Goal: Task Accomplishment & Management: Manage account settings

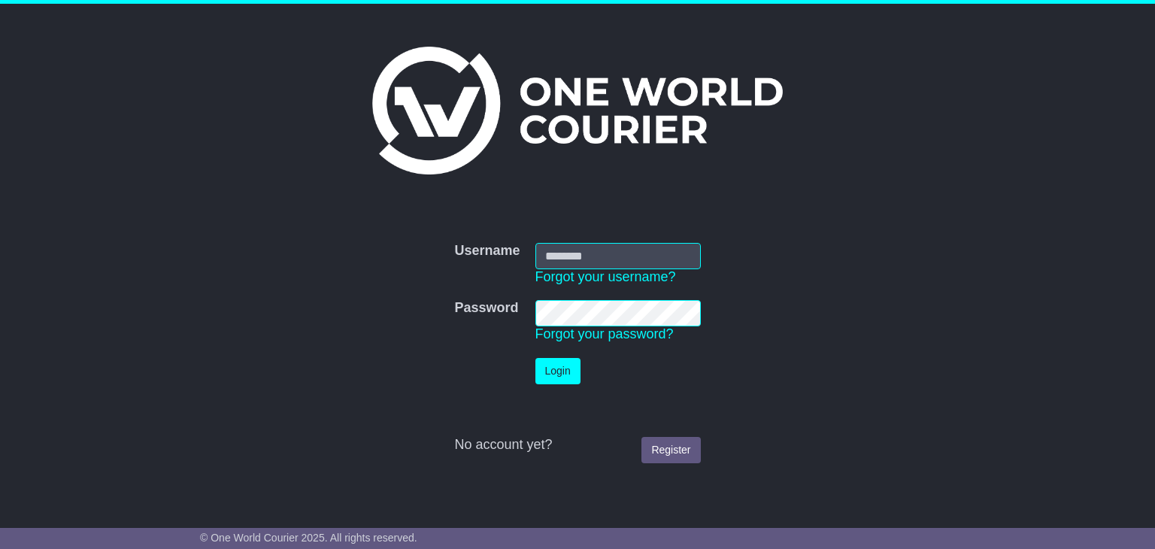
type input "**********"
click at [563, 370] on button "Login" at bounding box center [558, 371] width 45 height 26
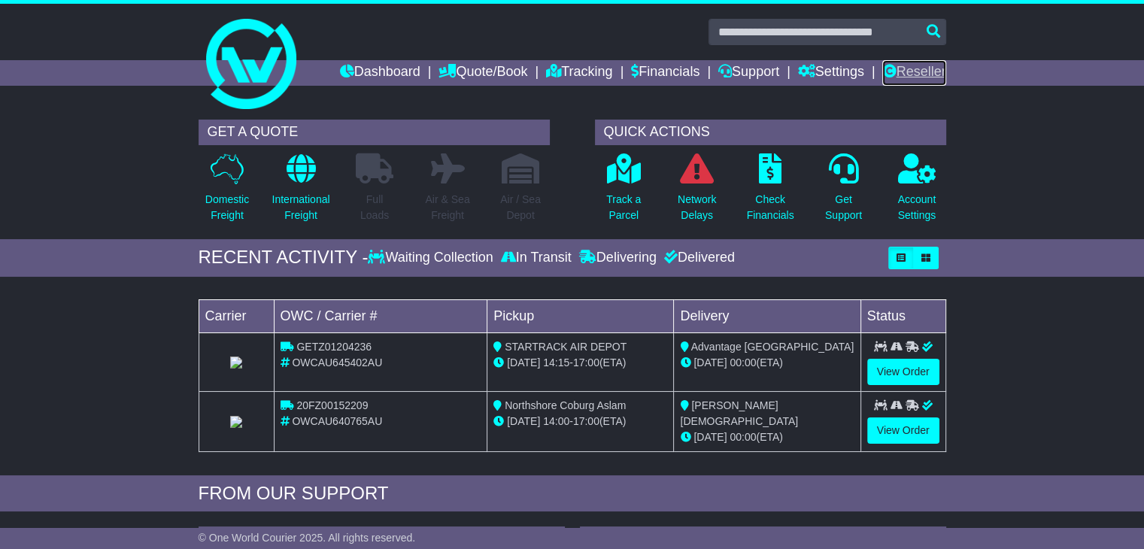
click at [900, 68] on link "Reseller" at bounding box center [913, 73] width 63 height 26
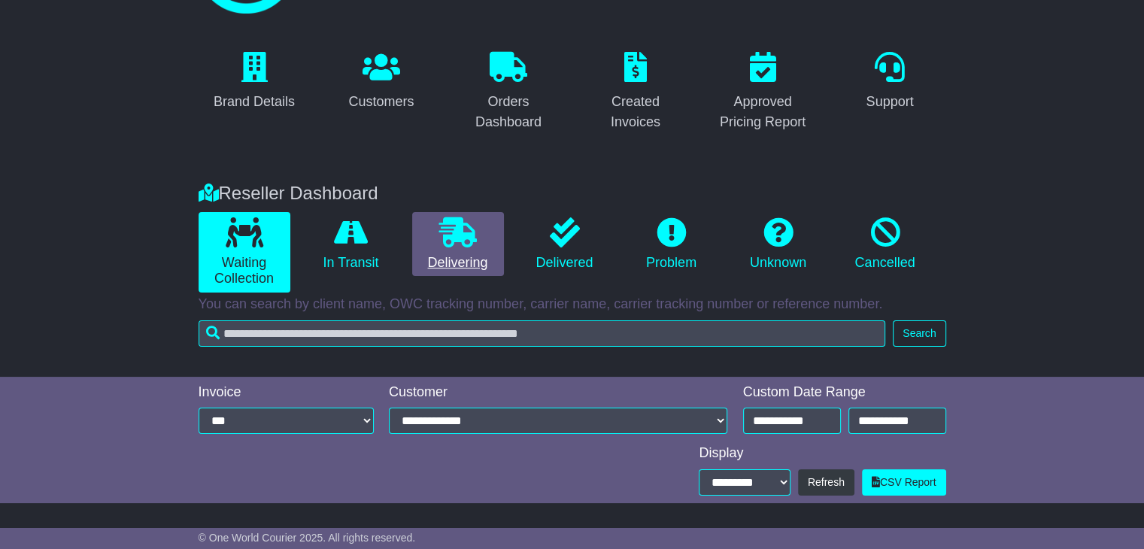
scroll to position [73, 0]
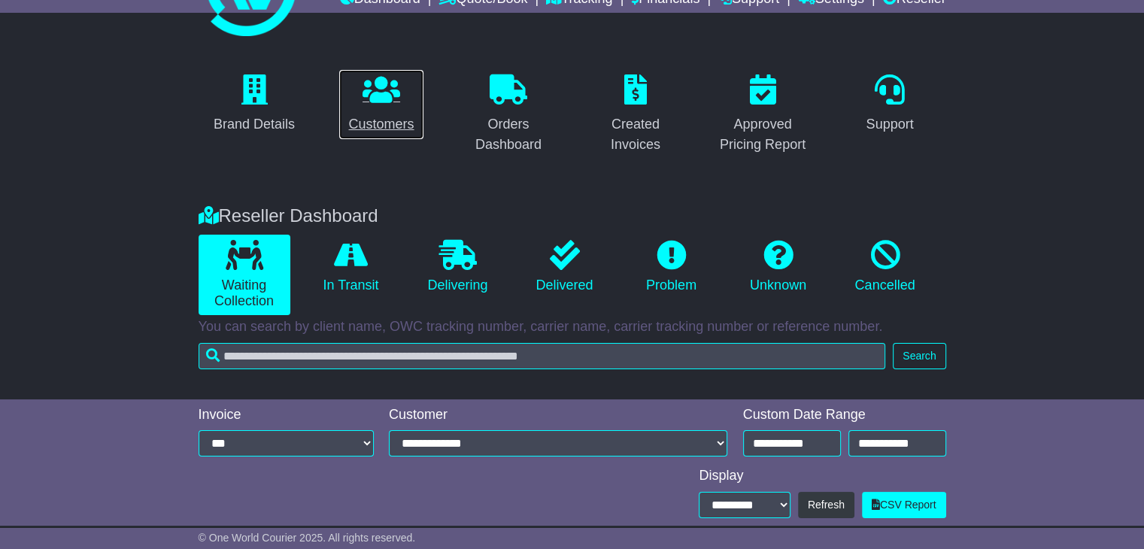
click at [400, 127] on div "Customers" at bounding box center [380, 124] width 65 height 20
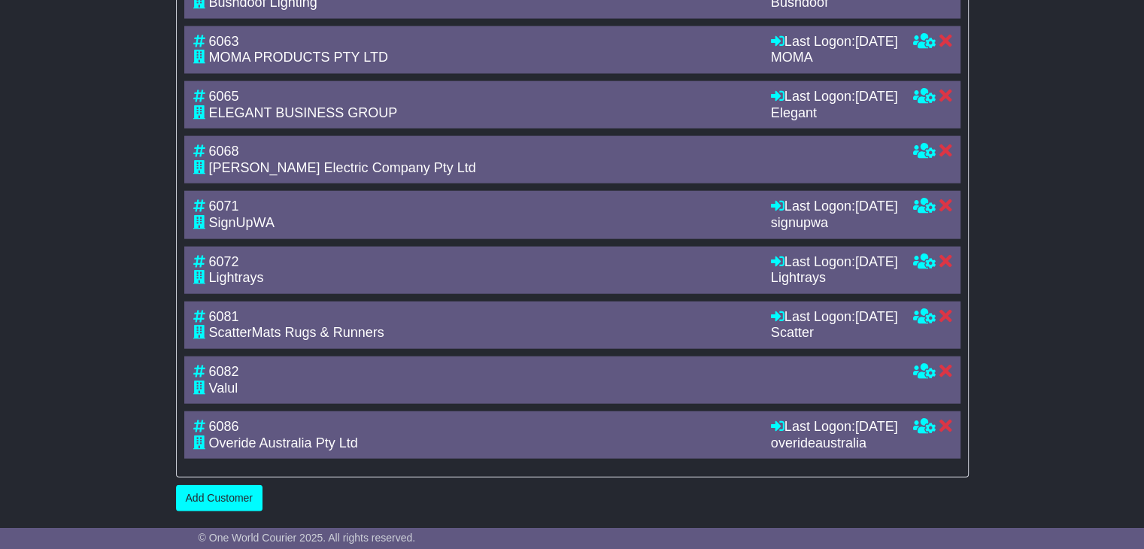
scroll to position [3731, 0]
click at [915, 431] on icon at bounding box center [923, 426] width 23 height 14
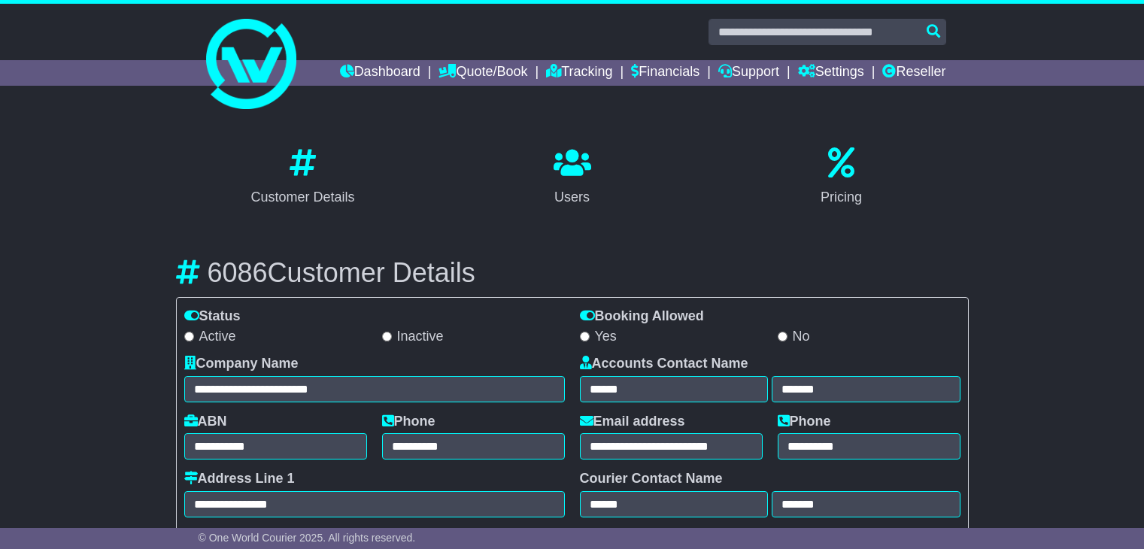
select select "**********"
select select "**"
drag, startPoint x: 512, startPoint y: 142, endPoint x: 753, endPoint y: 223, distance: 254.8
drag, startPoint x: 917, startPoint y: 202, endPoint x: 223, endPoint y: 220, distance: 694.6
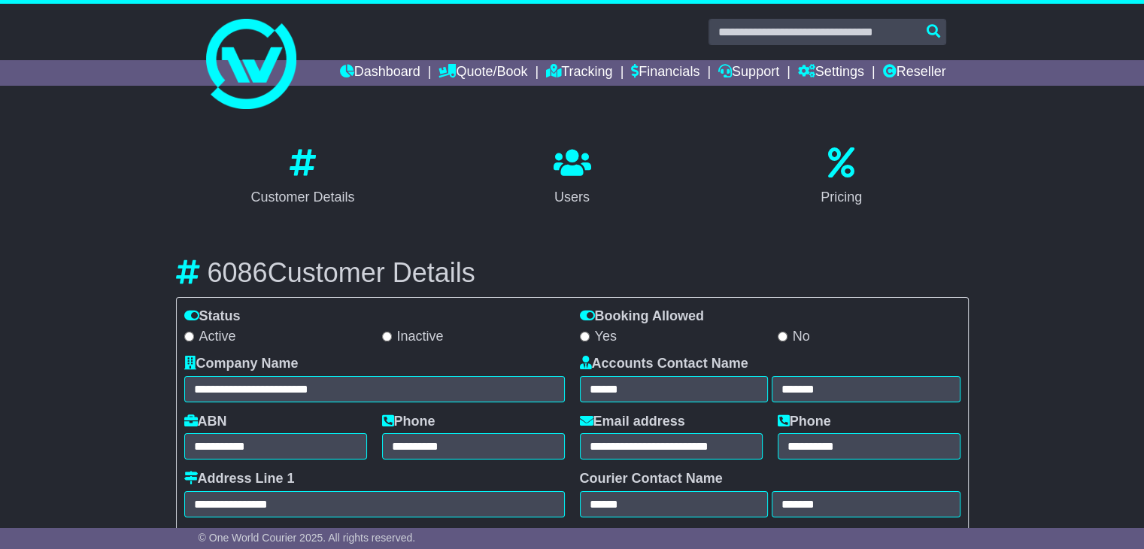
drag, startPoint x: 216, startPoint y: 160, endPoint x: 698, endPoint y: 211, distance: 484.9
click at [663, 211] on div "Customer Details Users Pricing" at bounding box center [573, 177] width 808 height 71
drag, startPoint x: 782, startPoint y: 208, endPoint x: 208, endPoint y: 150, distance: 576.1
click at [208, 150] on div "Customer Details Users Pricing" at bounding box center [573, 177] width 808 height 71
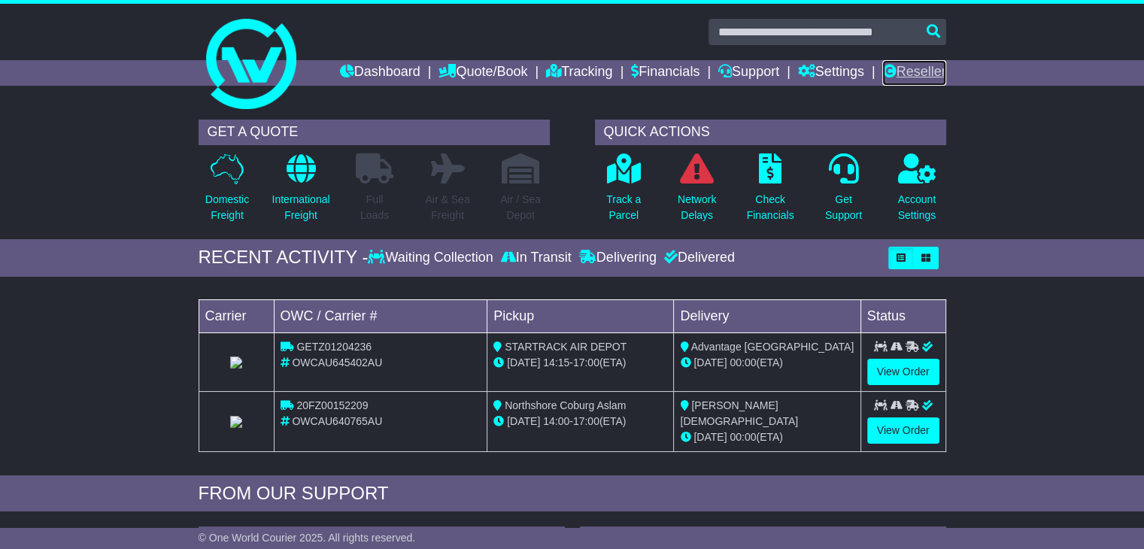
click at [906, 74] on link "Reseller" at bounding box center [913, 73] width 63 height 26
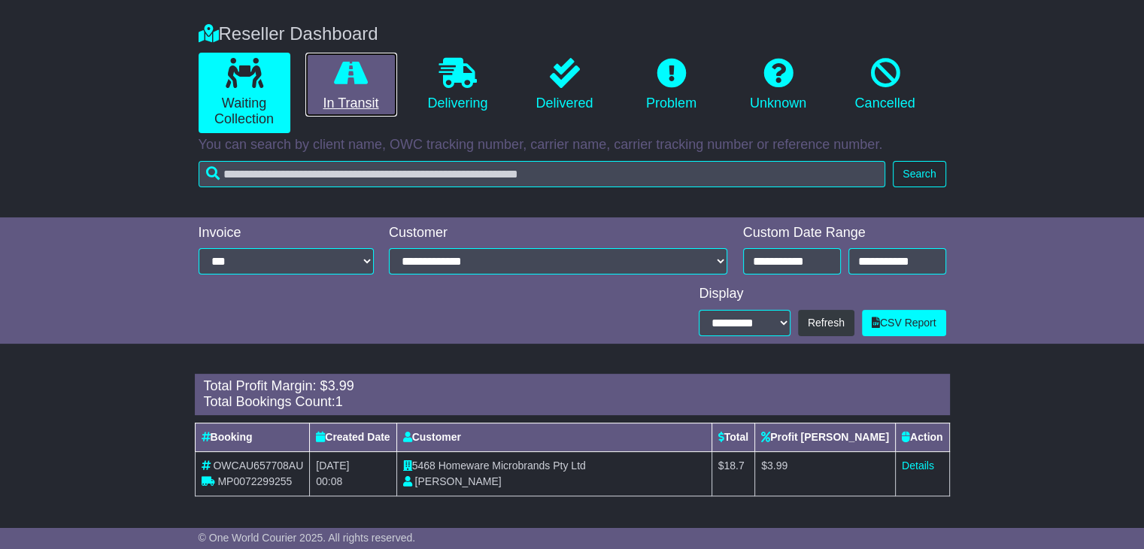
click at [316, 62] on link "In Transit" at bounding box center [351, 85] width 92 height 65
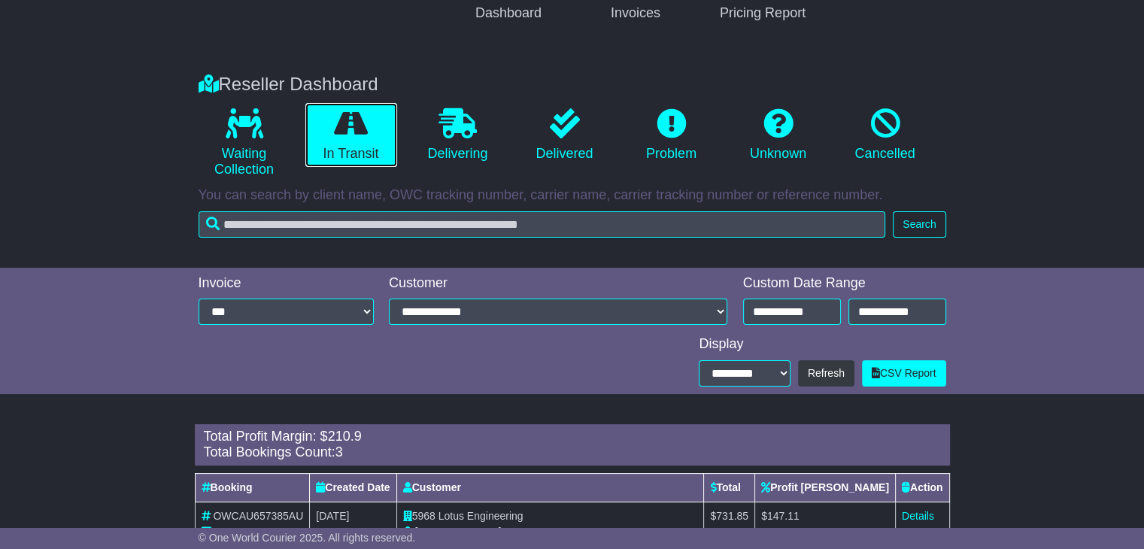
scroll to position [202, 0]
